Goal: Information Seeking & Learning: Understand process/instructions

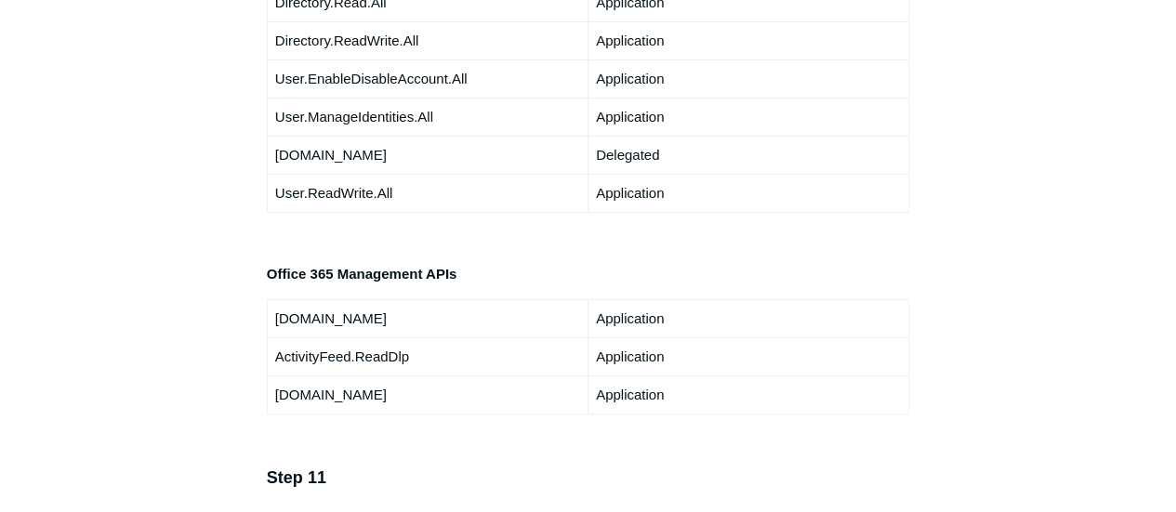
scroll to position [3813, 0]
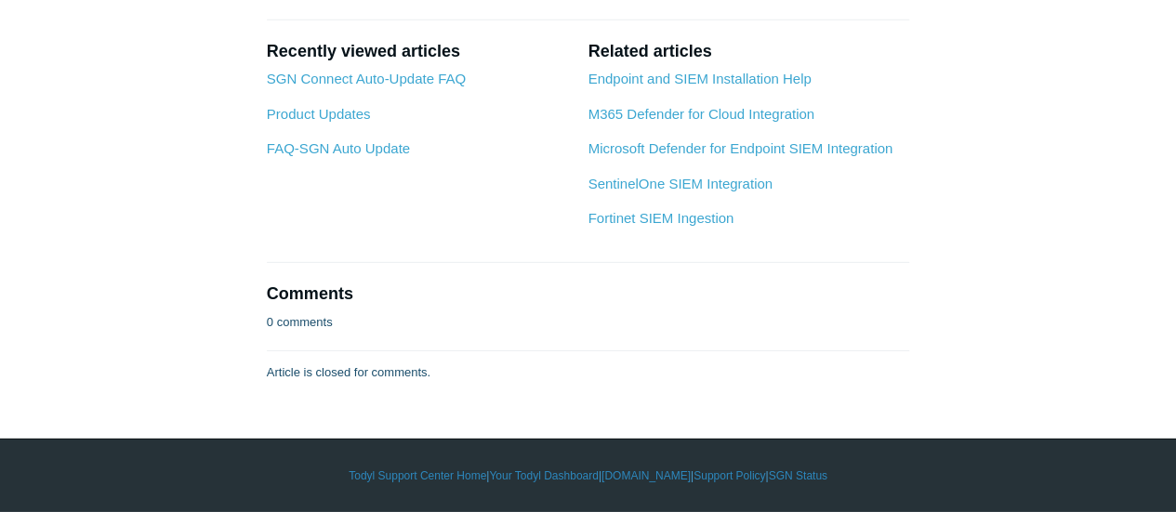
scroll to position [10043, 0]
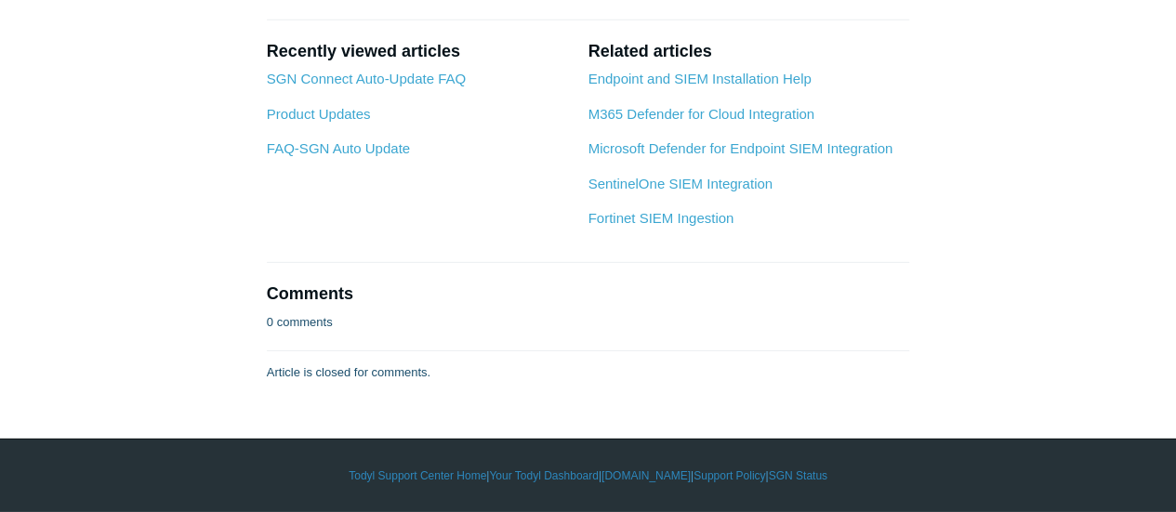
drag, startPoint x: 521, startPoint y: 196, endPoint x: 538, endPoint y: 187, distance: 19.2
